Goal: Information Seeking & Learning: Check status

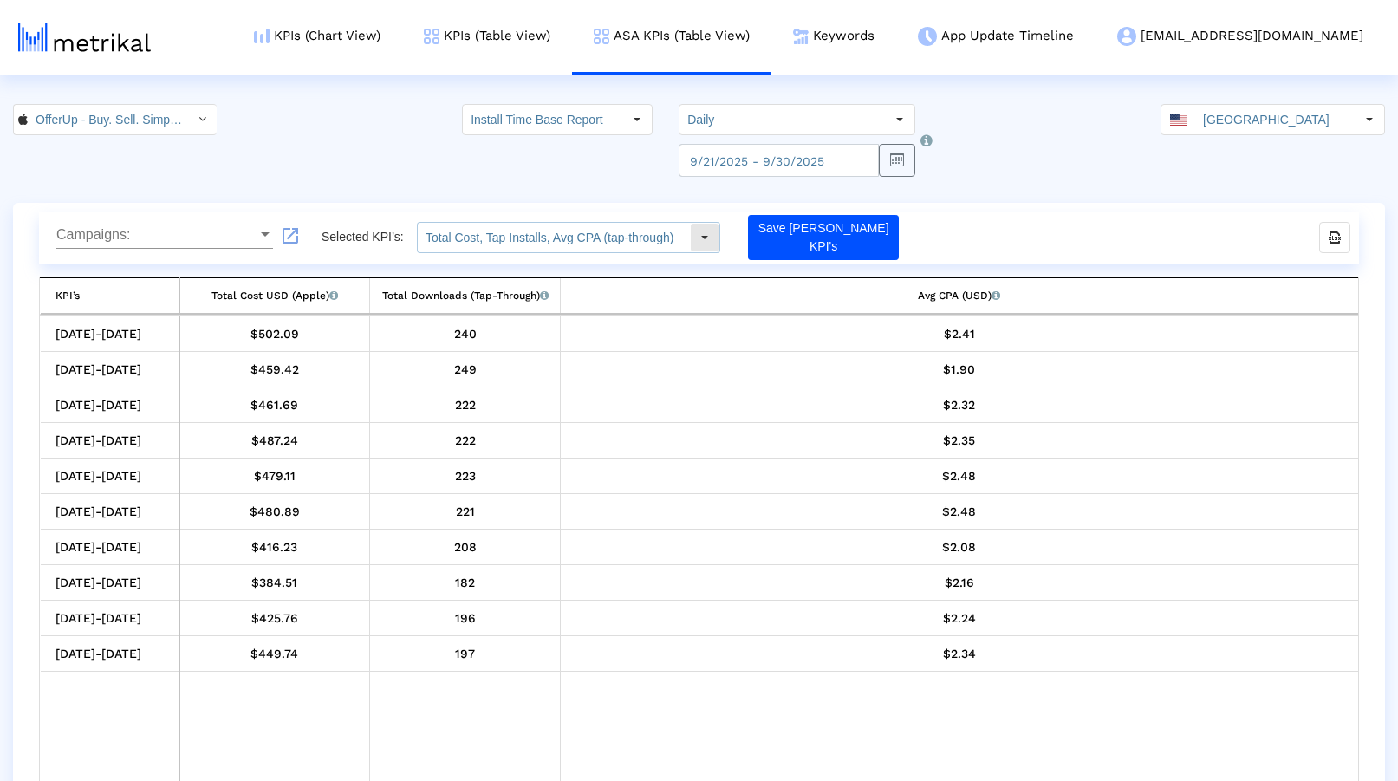
click at [652, 246] on input "Total Cost, Tap Installs, Avg CPA (tap-through)" at bounding box center [554, 237] width 272 height 29
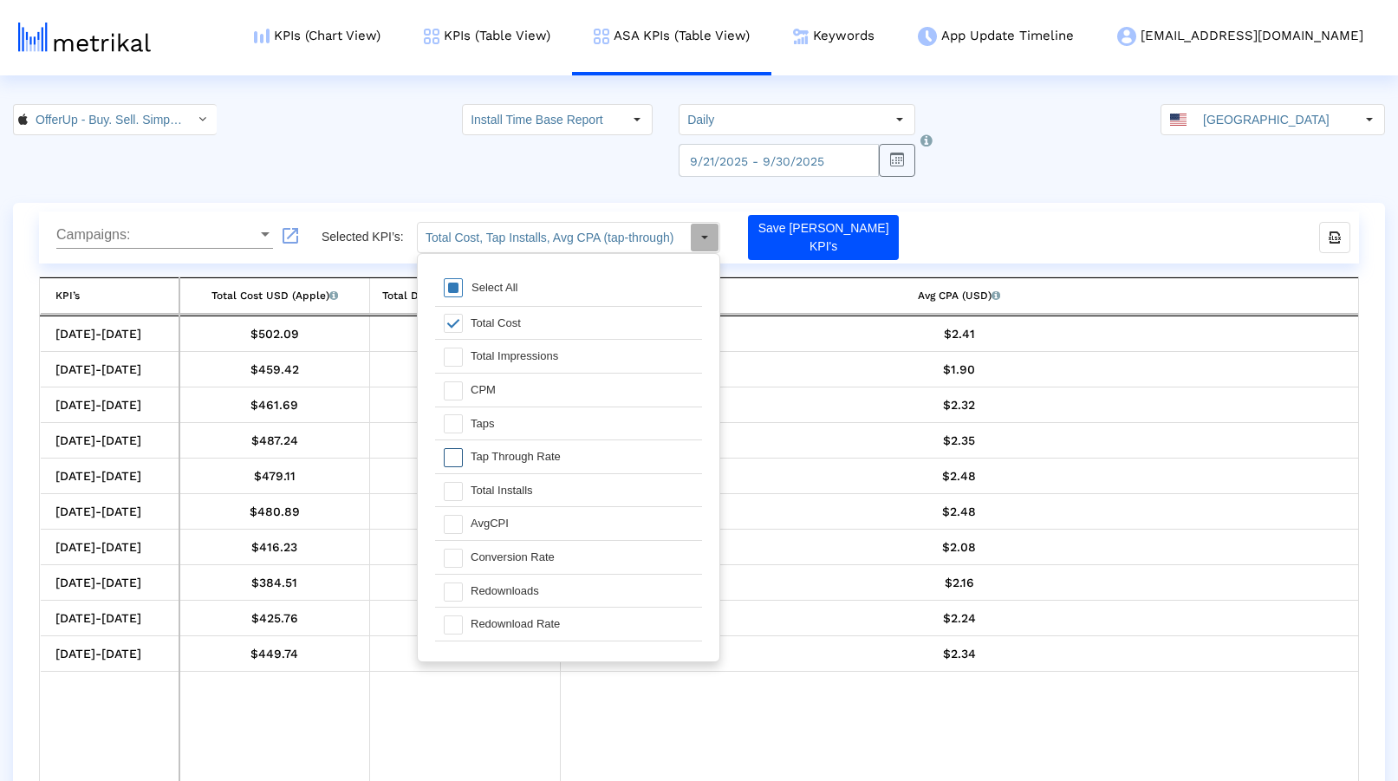
scroll to position [155, 0]
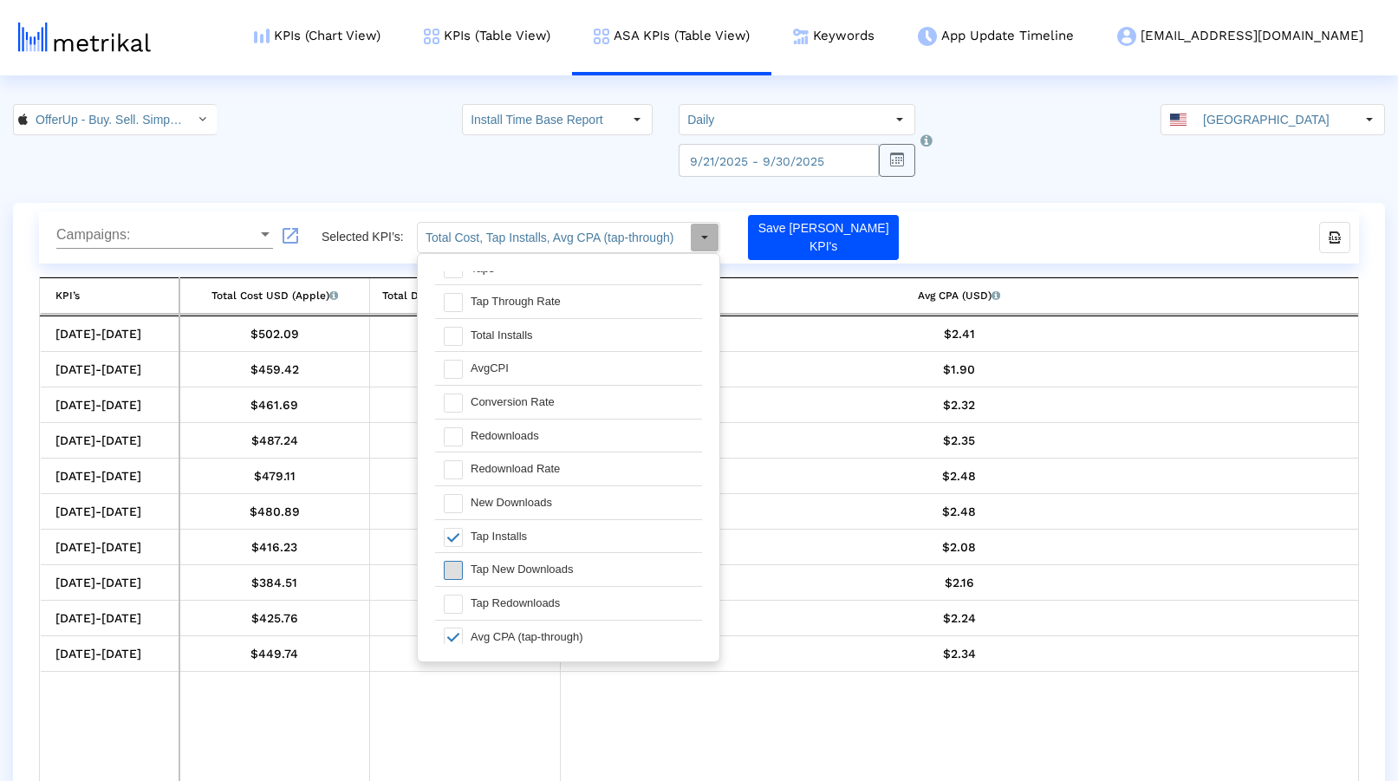
click at [458, 561] on span at bounding box center [453, 570] width 19 height 19
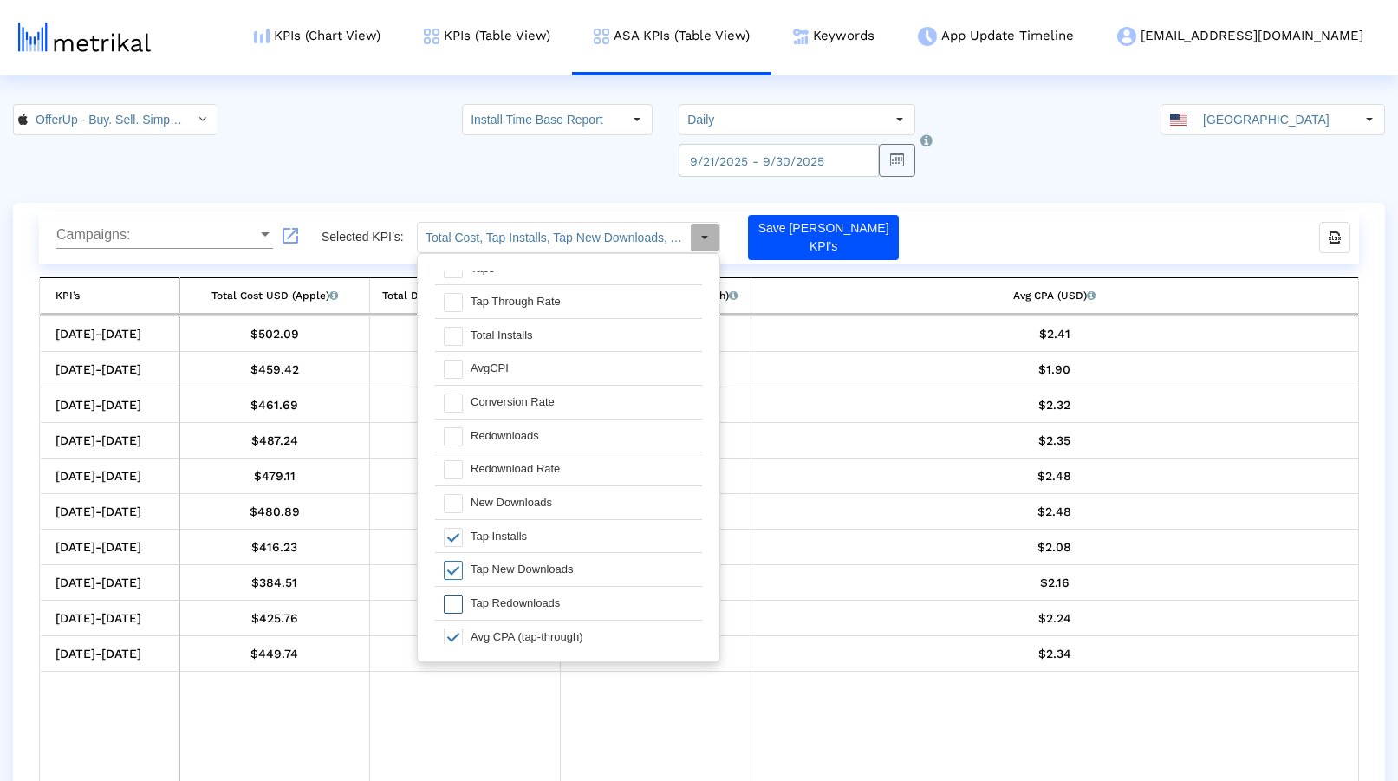
click at [453, 595] on span at bounding box center [453, 603] width 19 height 19
type input "Total Cost, Tap Installs, Tap New Downloads, Tap Redownloads, Avg CPA (tap-thro…"
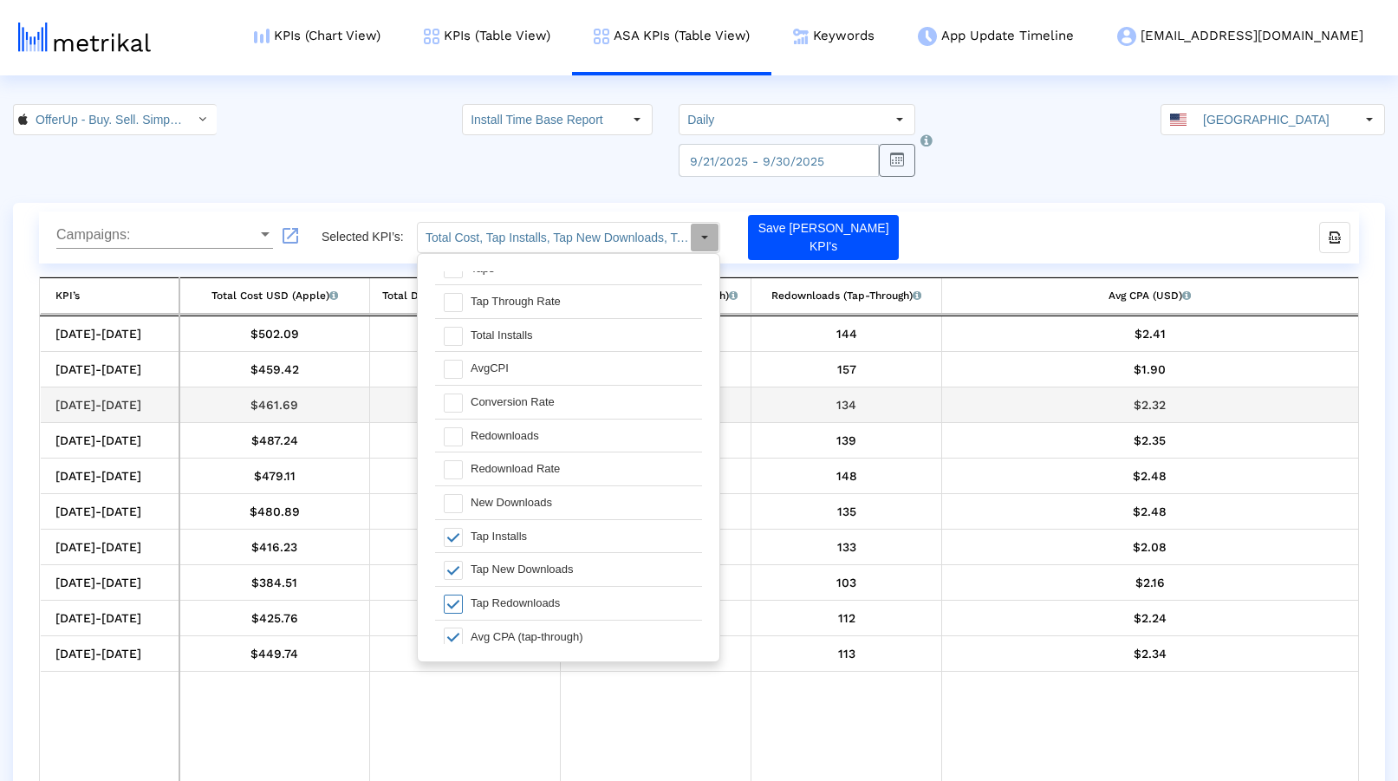
click at [998, 391] on td "$2.32" at bounding box center [1150, 405] width 416 height 36
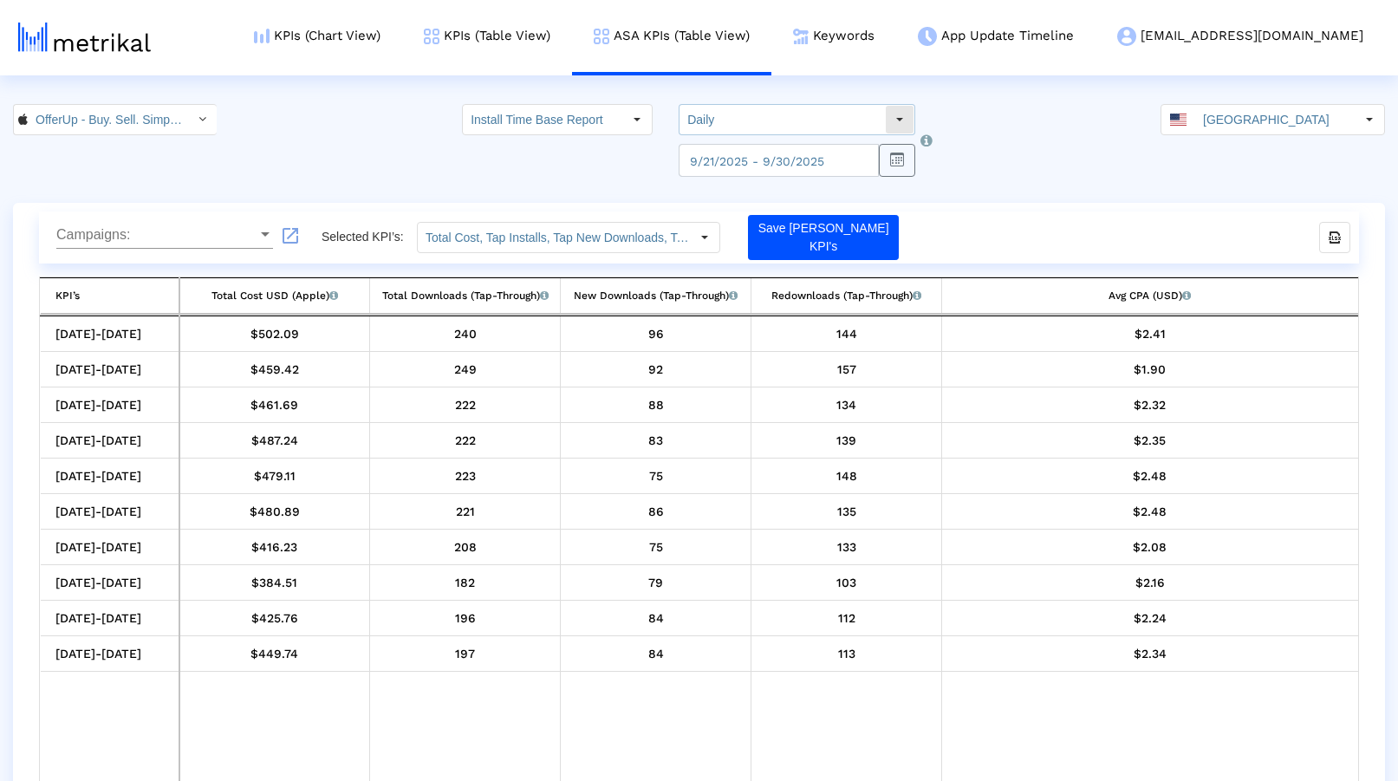
click at [827, 124] on input "Daily" at bounding box center [781, 119] width 205 height 29
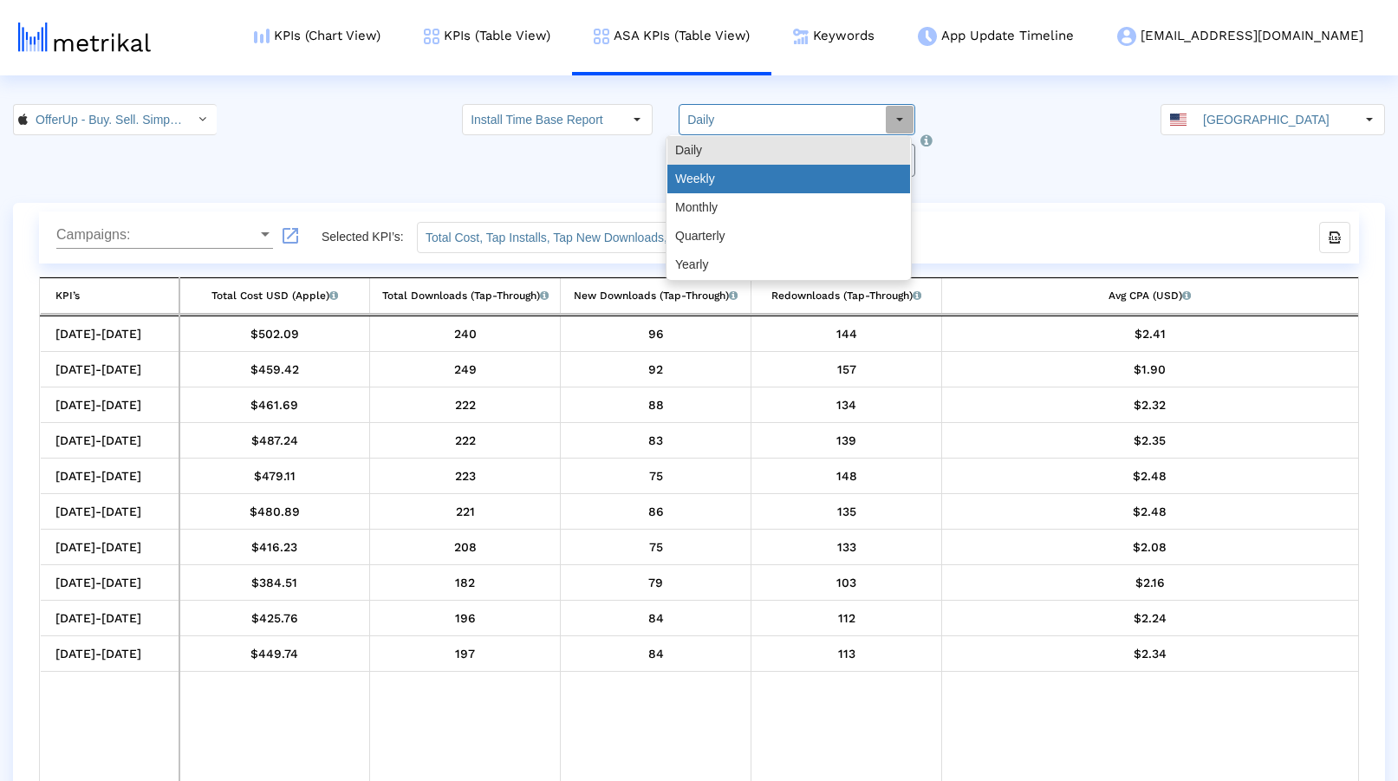
click at [793, 173] on div "Weekly" at bounding box center [788, 179] width 243 height 29
type input "Weekly"
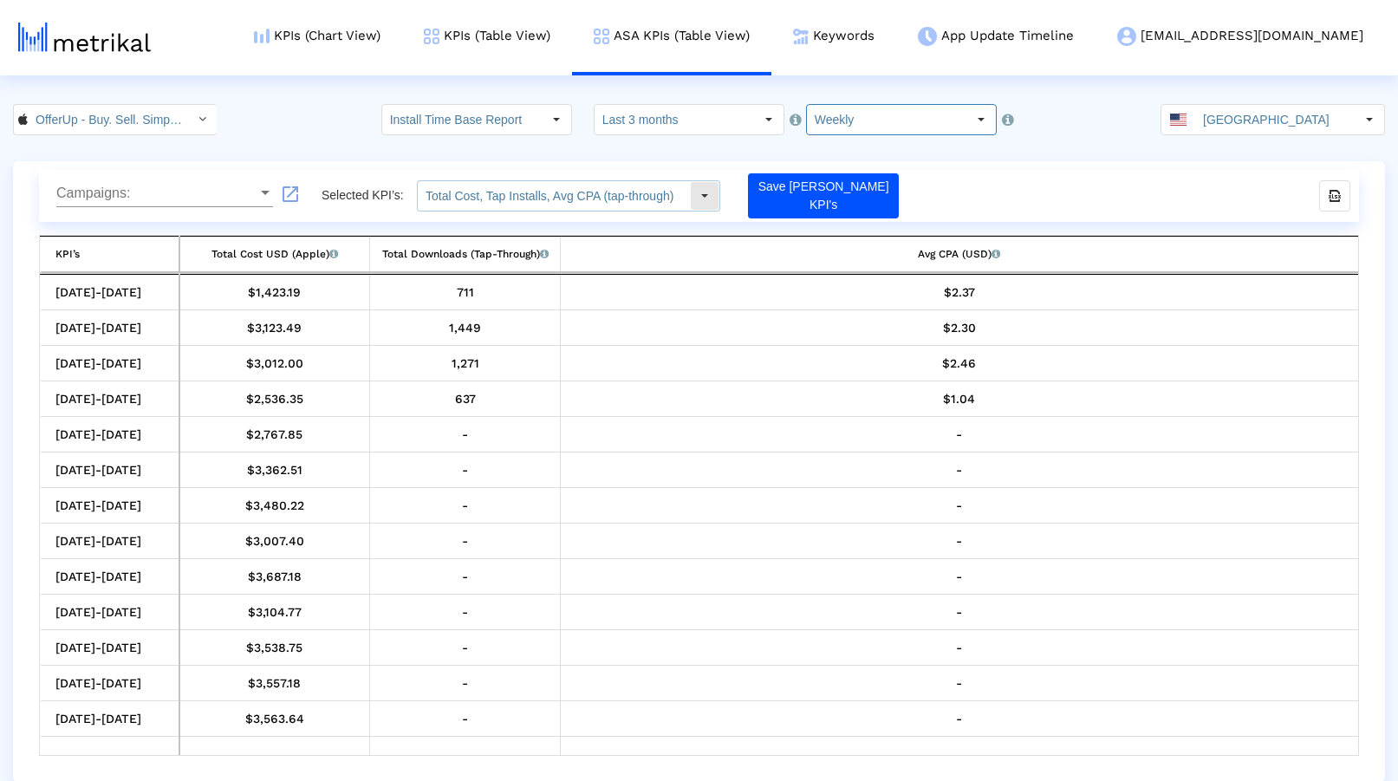
click at [581, 199] on input "Total Cost, Tap Installs, Avg CPA (tap-through)" at bounding box center [554, 195] width 272 height 29
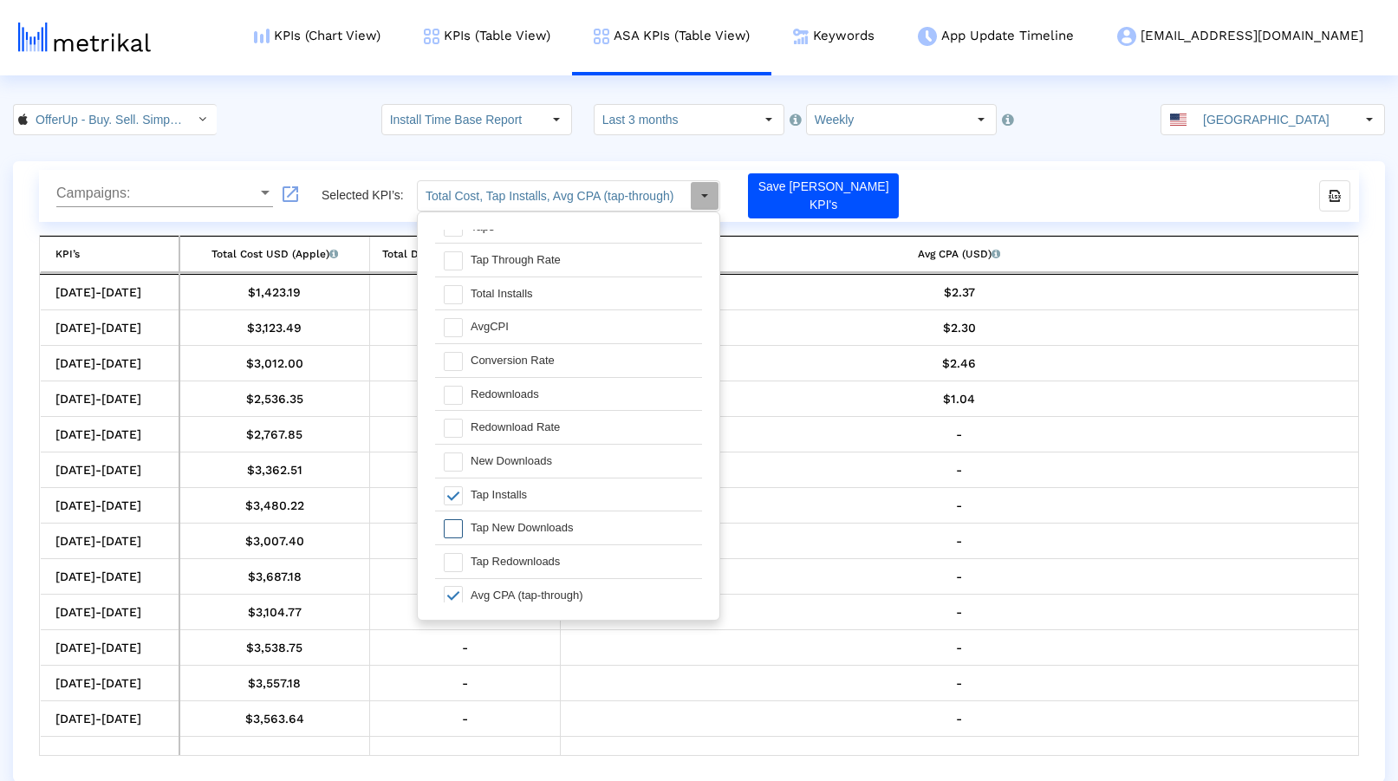
click at [455, 523] on span at bounding box center [453, 528] width 19 height 19
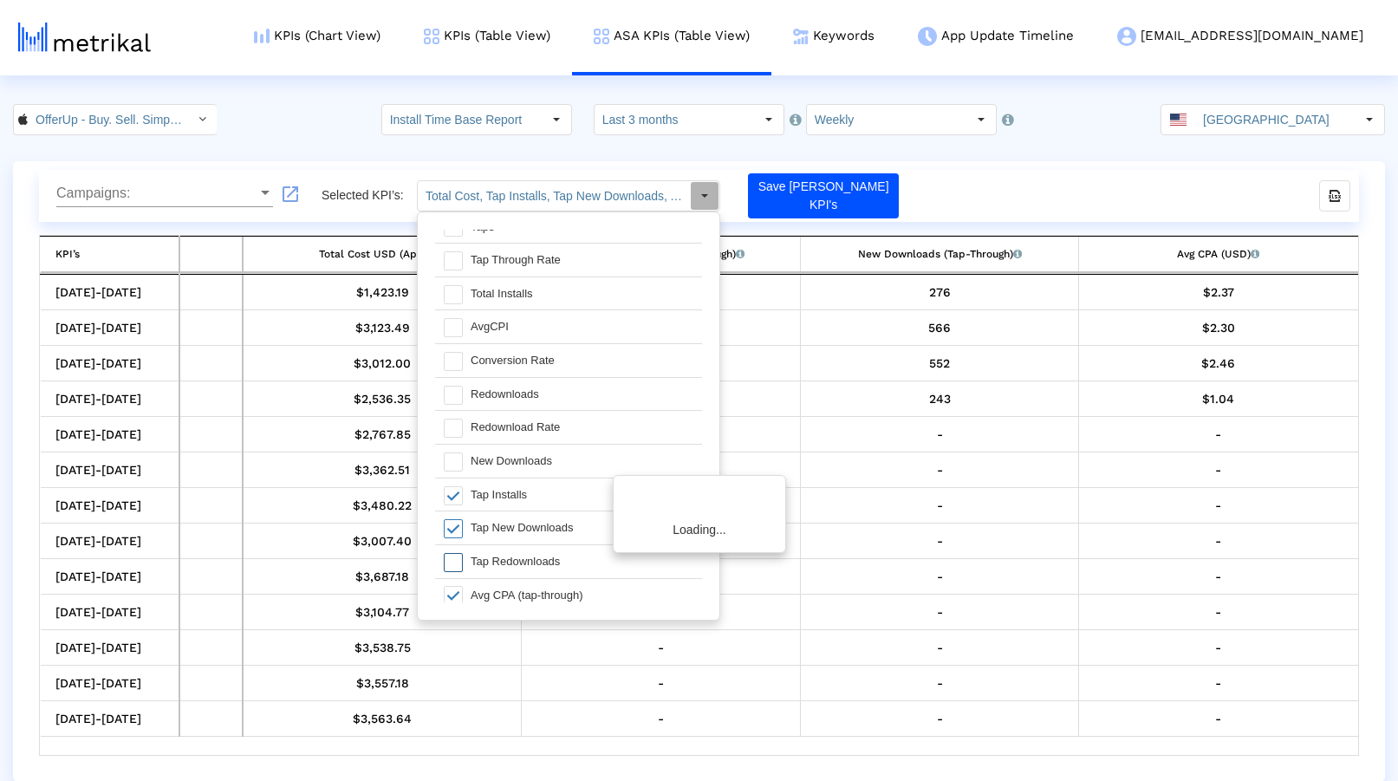
click at [451, 553] on span at bounding box center [453, 562] width 19 height 19
type input "Total Cost, Tap Installs, Tap New Downloads, Tap Redownloads, Avg CPA (tap-thro…"
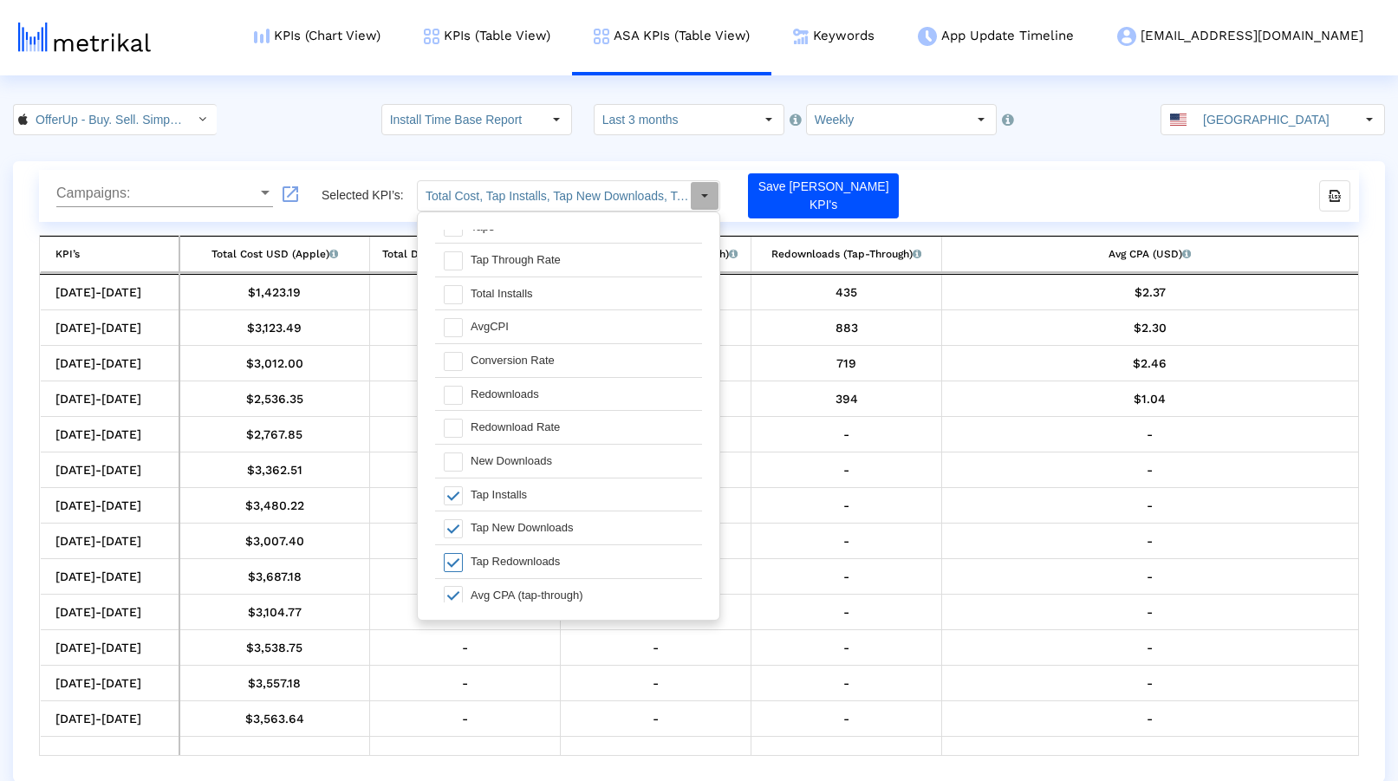
click at [750, 163] on div "Campaigns: Campaigns: launch Selected KPI’s: Total Cost, Tap Installs, Tap New …" at bounding box center [699, 471] width 1372 height 620
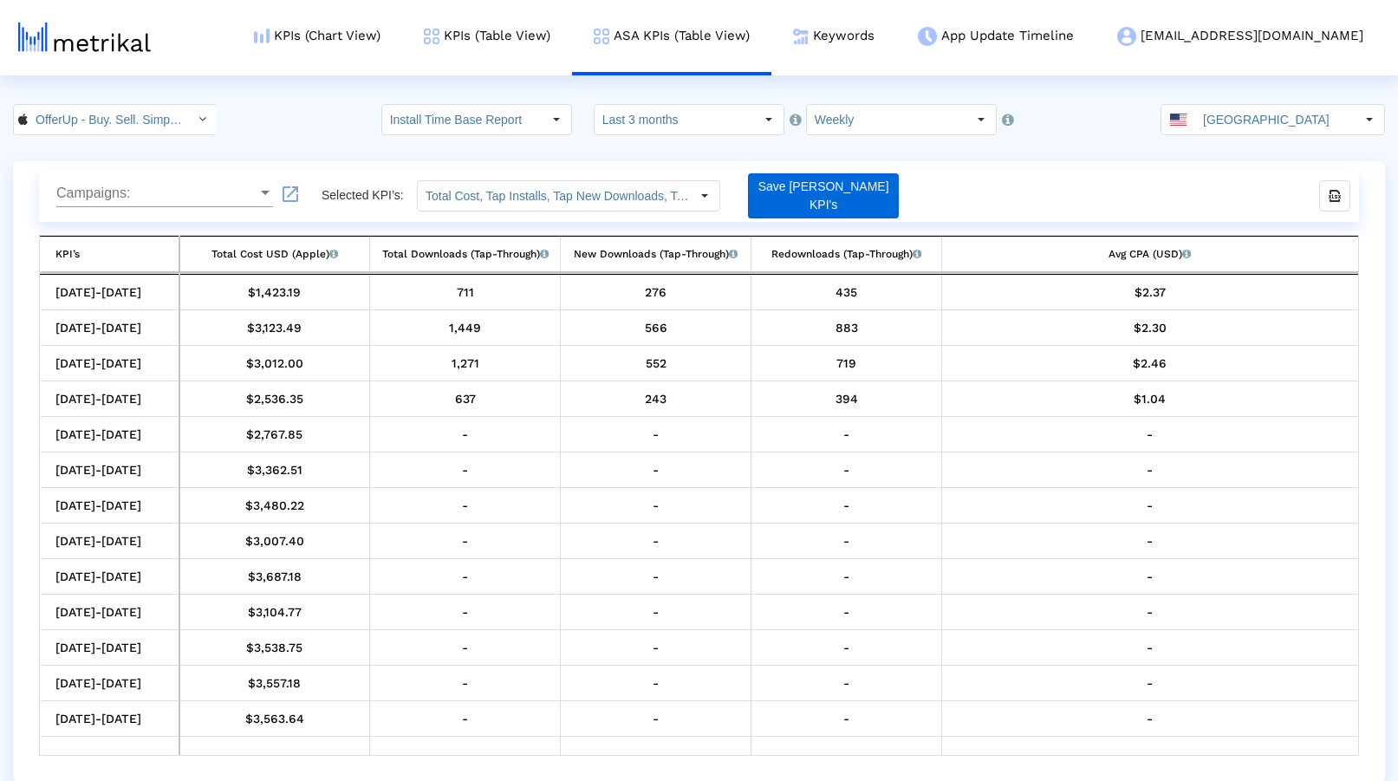
click at [776, 201] on button "Save [PERSON_NAME] KPI's" at bounding box center [823, 195] width 151 height 45
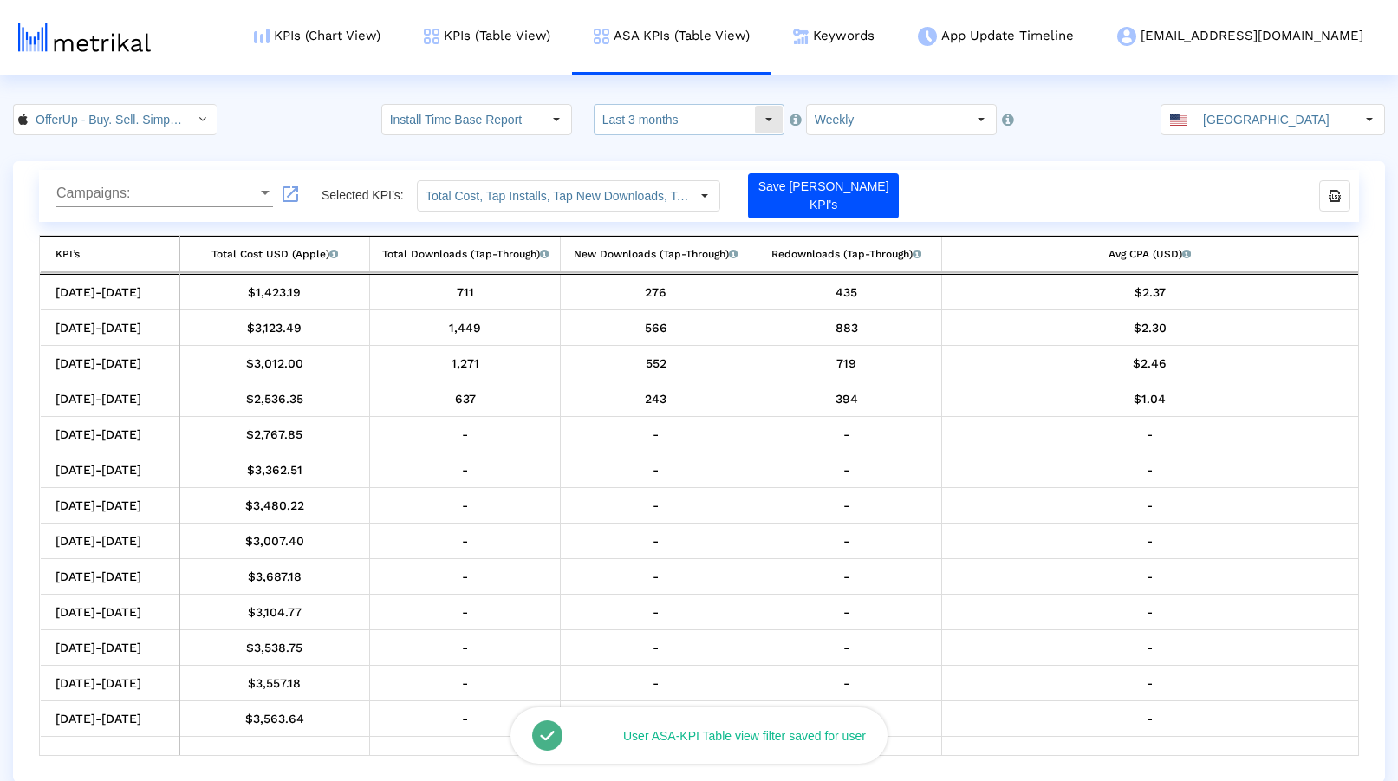
click at [755, 120] on div "Select" at bounding box center [769, 120] width 28 height 28
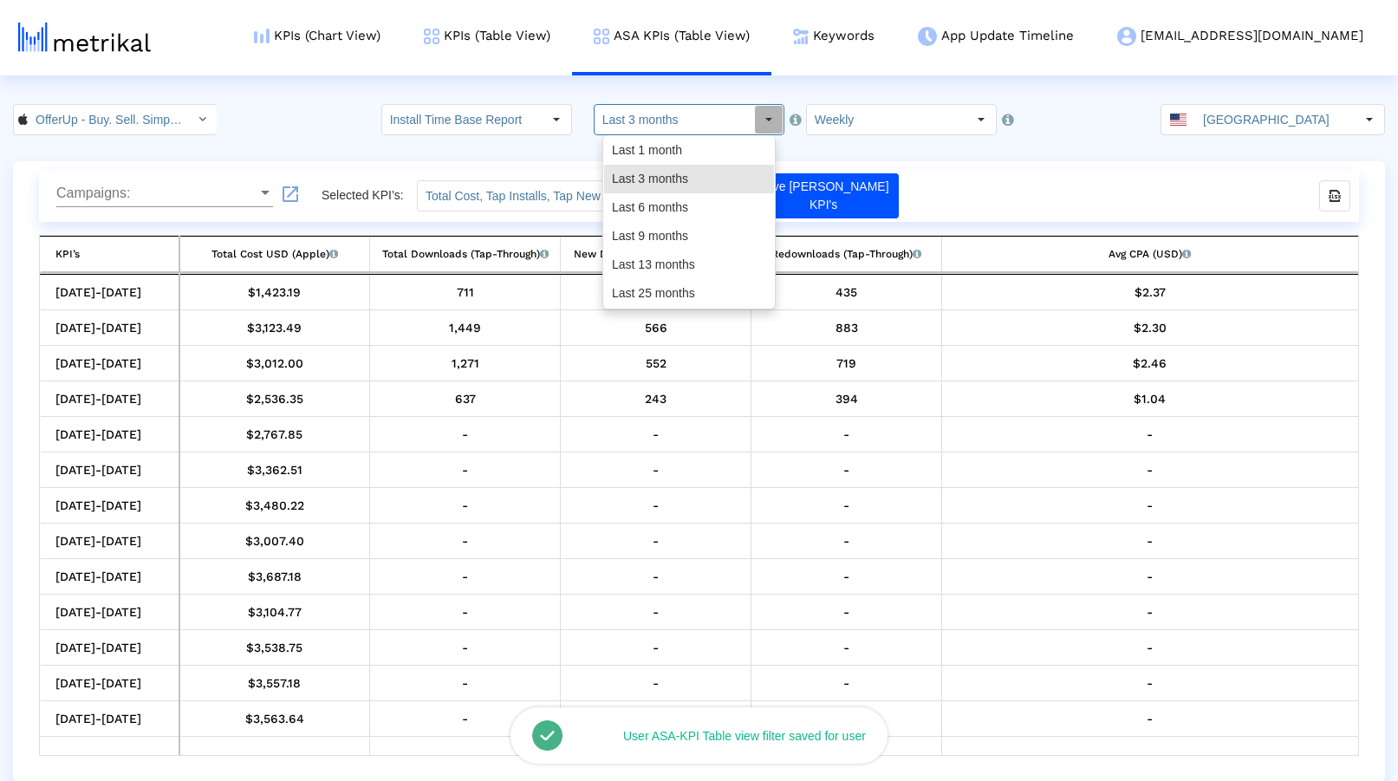
click at [852, 153] on crea-index "OfferUp - Buy. Sell. Simple. < 468996152 > Install Time Base Report Select how …" at bounding box center [699, 443] width 1398 height 678
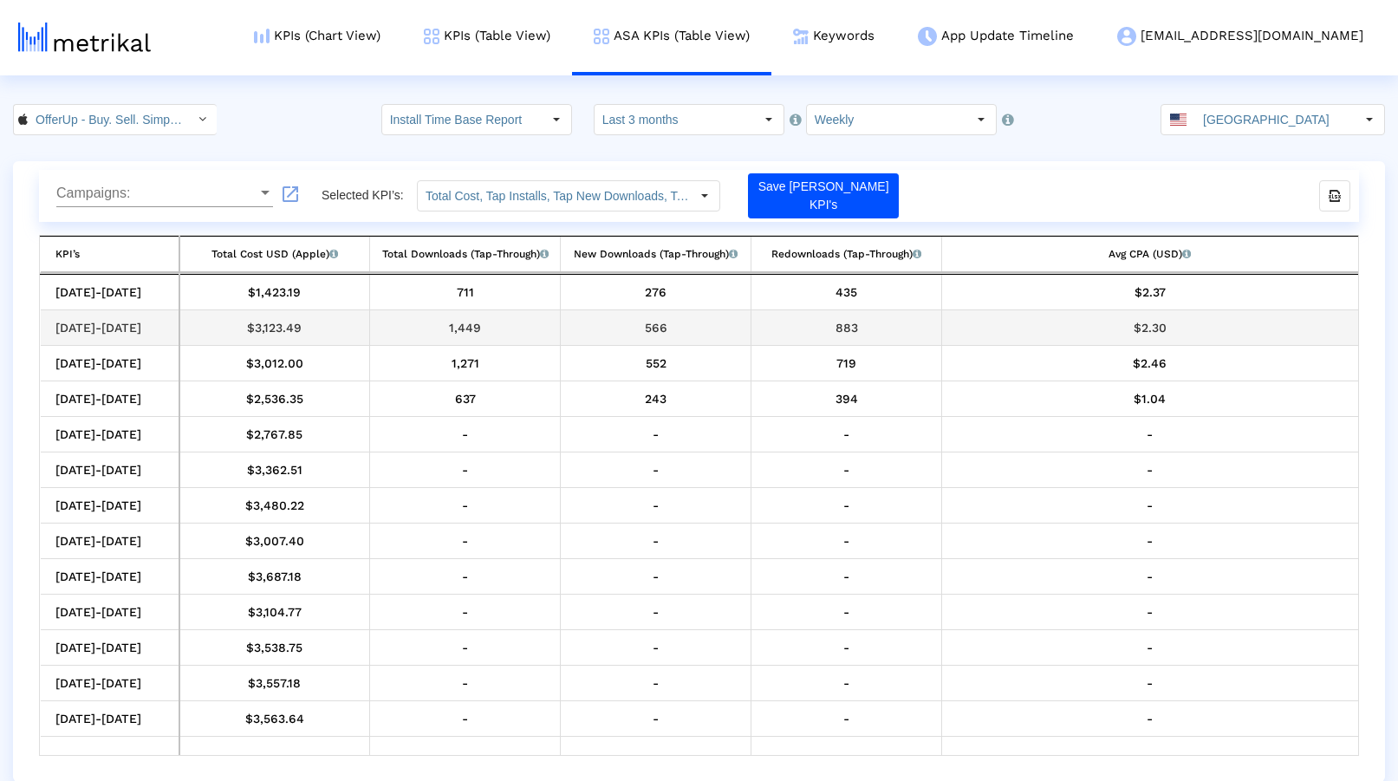
drag, startPoint x: 640, startPoint y: 324, endPoint x: 862, endPoint y: 330, distance: 221.9
click at [862, 330] on tr "[DATE]-[DATE] $3,123.49 1,449 566 883 $2.30" at bounding box center [699, 328] width 1317 height 36
click at [862, 330] on div "883" at bounding box center [846, 327] width 178 height 23
click at [847, 329] on div "883" at bounding box center [846, 327] width 178 height 23
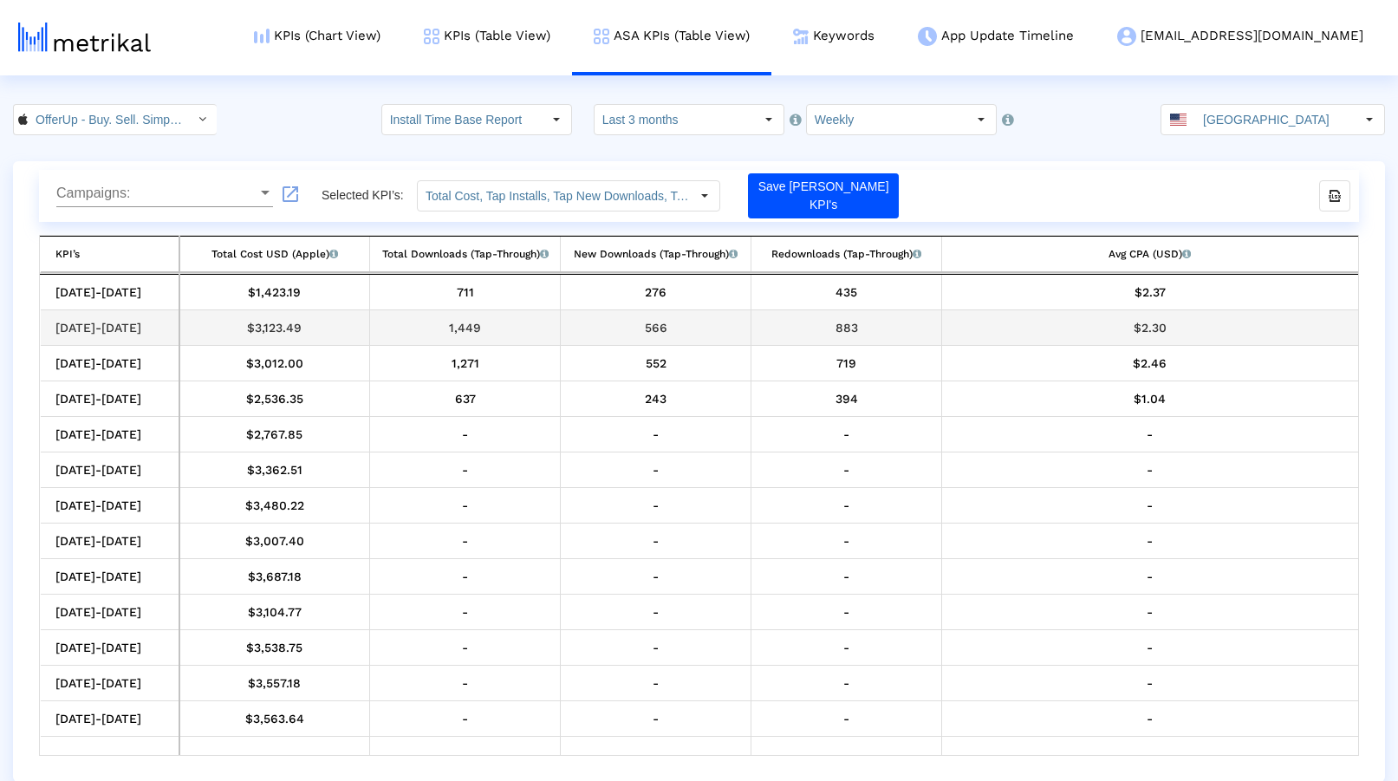
click at [847, 329] on div "883" at bounding box center [846, 327] width 178 height 23
